Goal: Information Seeking & Learning: Learn about a topic

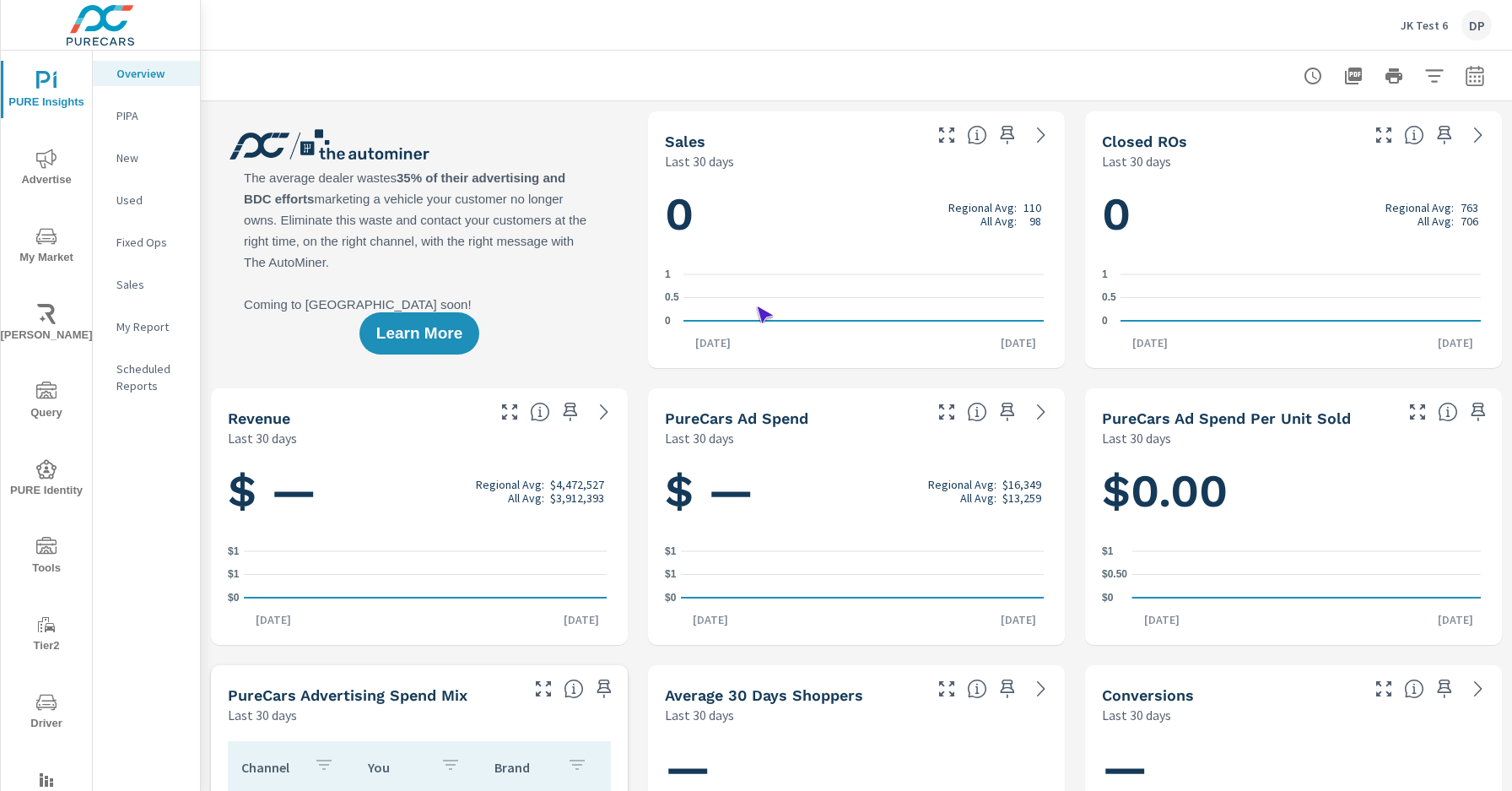
scroll to position [1, 0]
click at [43, 712] on span "Driver" at bounding box center [46, 713] width 81 height 42
